Goal: Find specific page/section: Locate a particular part of the current website

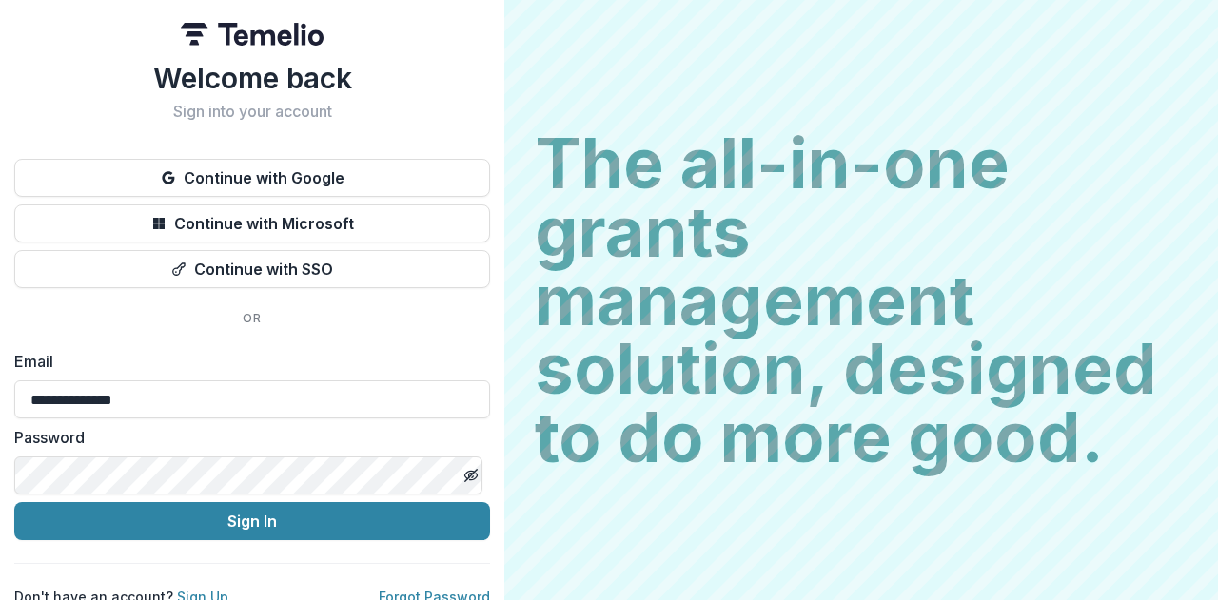
scroll to position [21, 0]
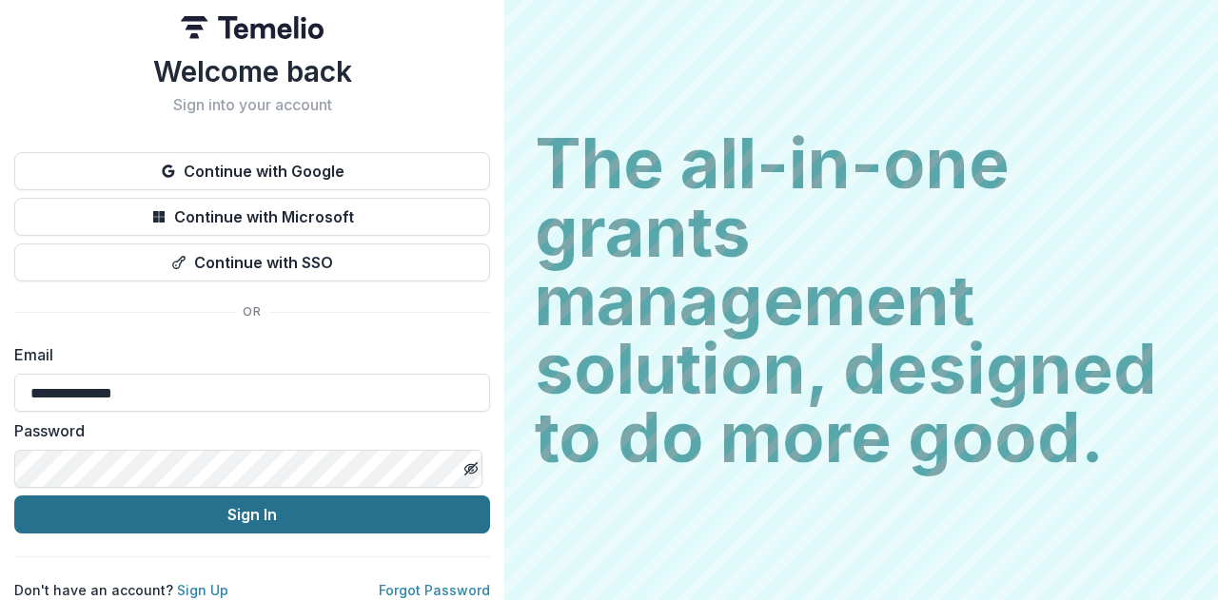
click at [242, 496] on button "Sign In" at bounding box center [252, 515] width 476 height 38
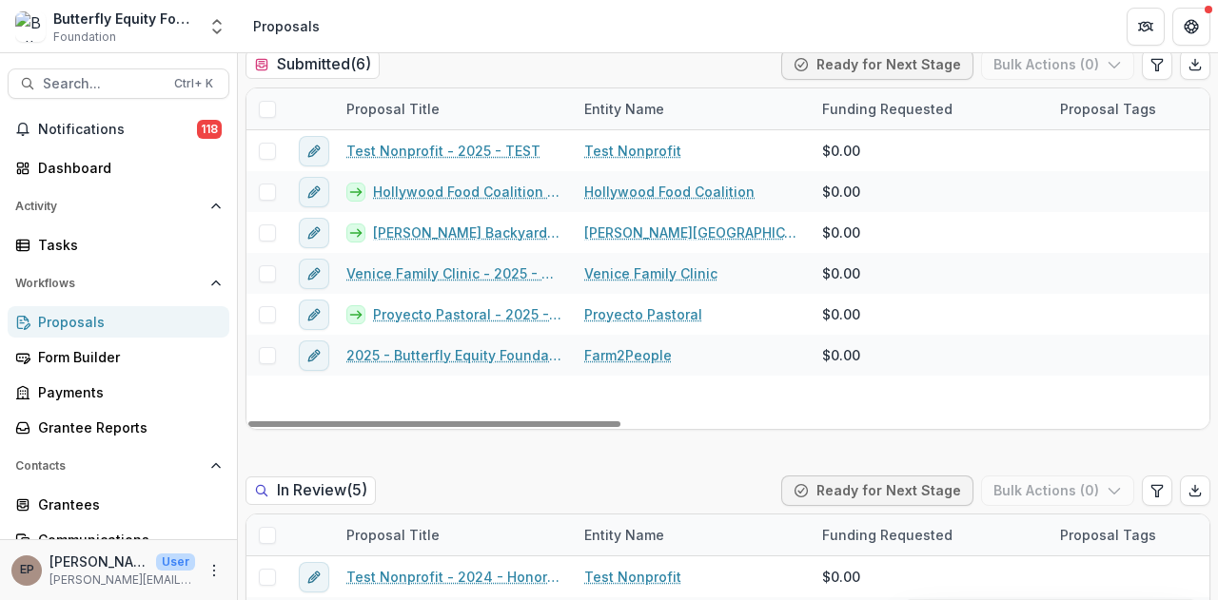
scroll to position [925, 0]
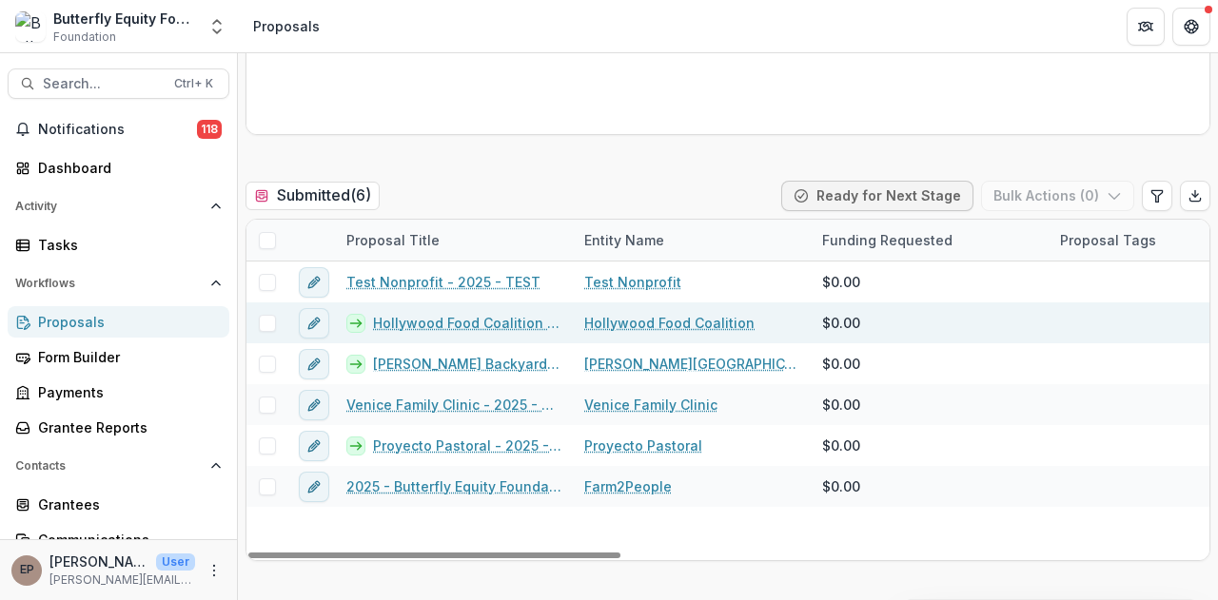
click at [416, 316] on link "Hollywood Food Coalition - 2025 - Butterfly Equity Foundation - Annual Info She…" at bounding box center [467, 323] width 188 height 20
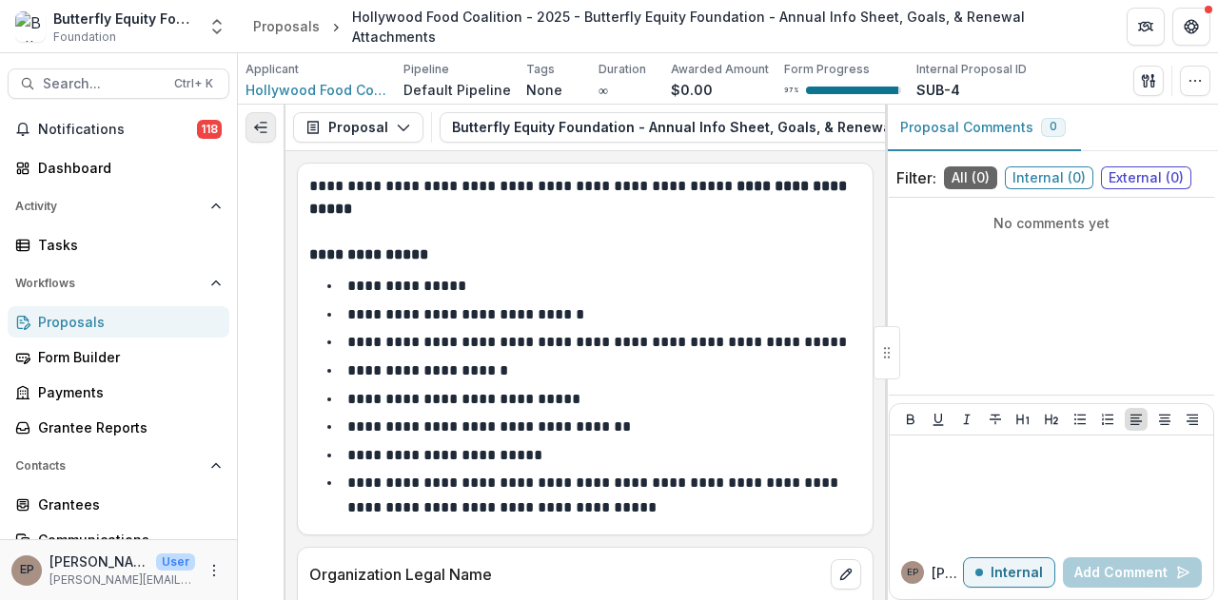
click at [255, 131] on icon "Expand left" at bounding box center [260, 127] width 15 height 15
